Goal: Information Seeking & Learning: Find specific fact

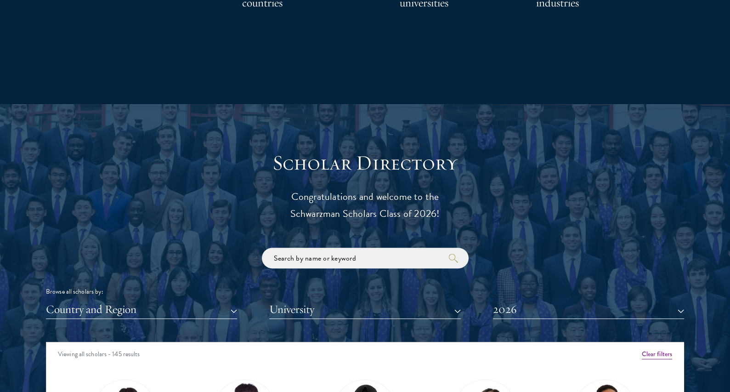
scroll to position [933, 0]
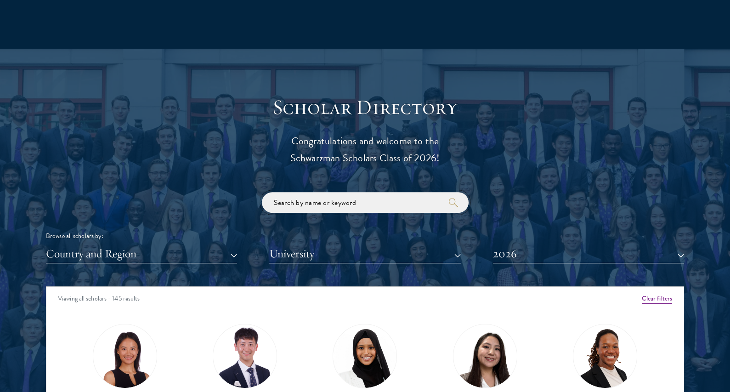
click at [306, 208] on input "search" at bounding box center [365, 202] width 207 height 21
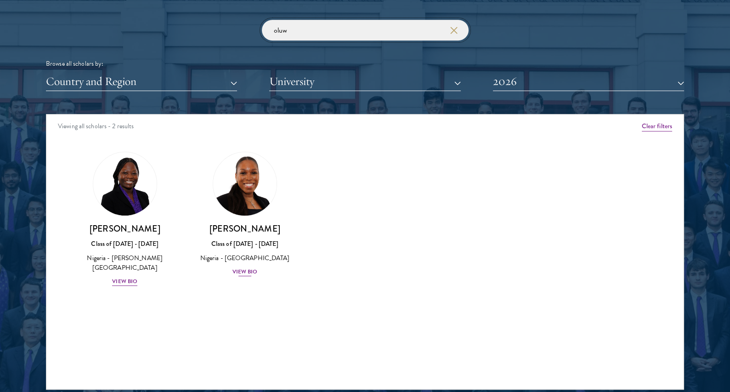
scroll to position [1119, 0]
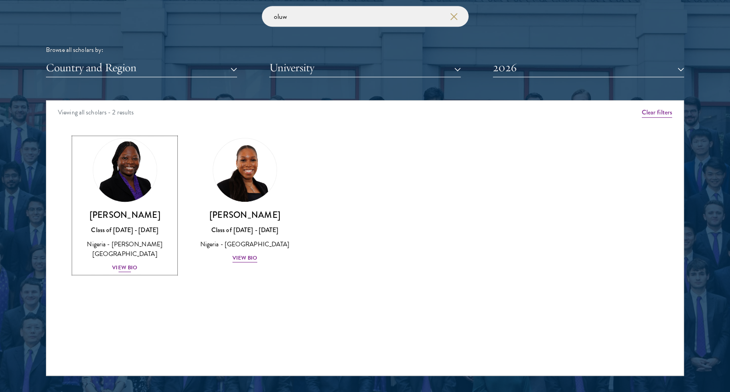
click at [116, 174] on img at bounding box center [125, 170] width 70 height 70
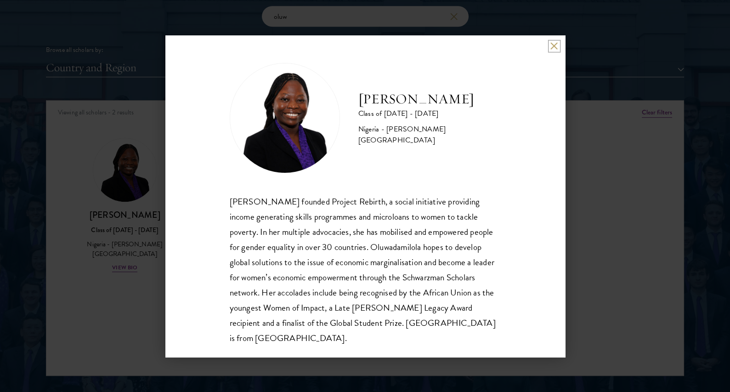
click at [556, 48] on button at bounding box center [554, 46] width 8 height 8
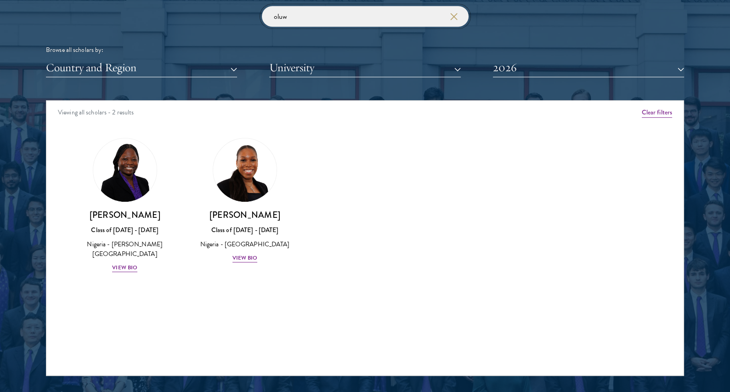
click at [318, 11] on input "oluw" at bounding box center [365, 16] width 207 height 21
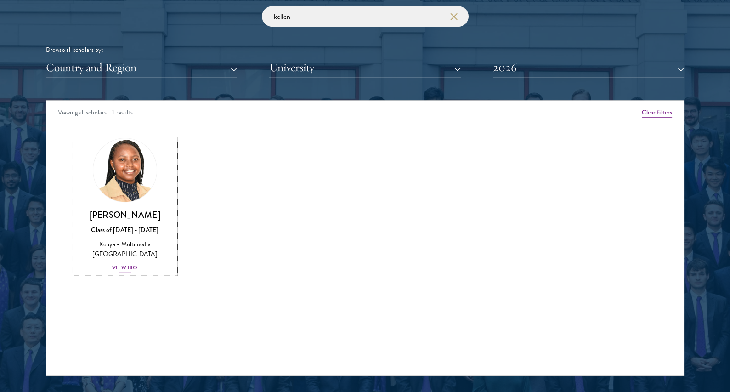
click at [126, 170] on img at bounding box center [125, 170] width 70 height 70
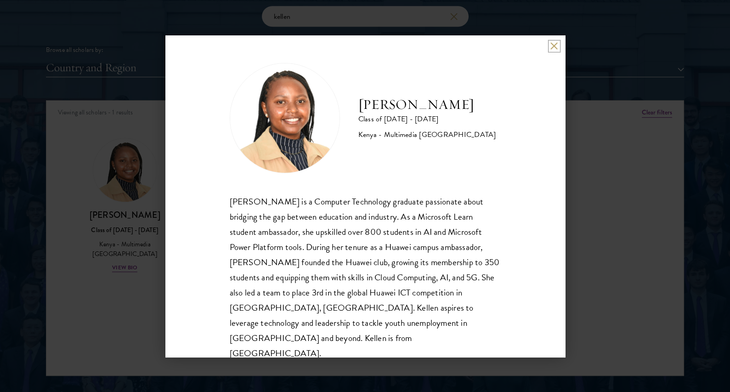
click at [550, 47] on button at bounding box center [554, 46] width 8 height 8
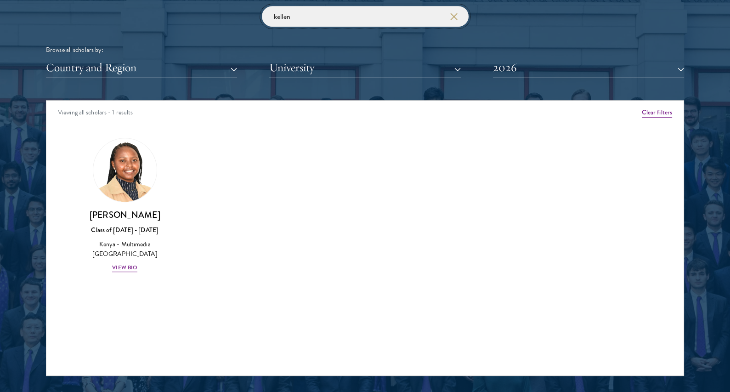
click at [294, 18] on input "kellen" at bounding box center [365, 16] width 207 height 21
type input "[PERSON_NAME]"
click button "submit" at bounding box center [0, 0] width 0 height 0
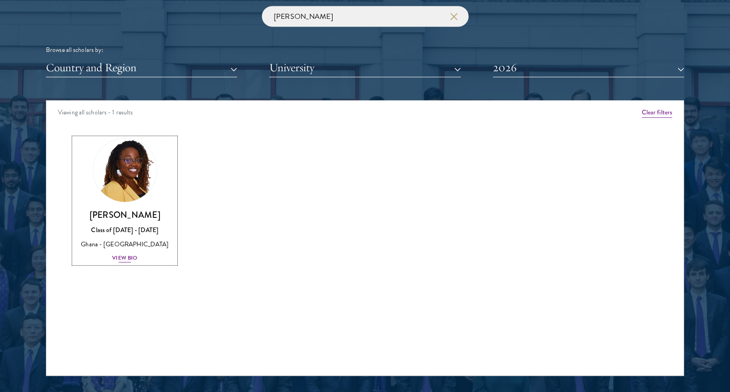
click at [123, 163] on img at bounding box center [125, 170] width 70 height 70
